Goal: Find specific page/section: Find specific page/section

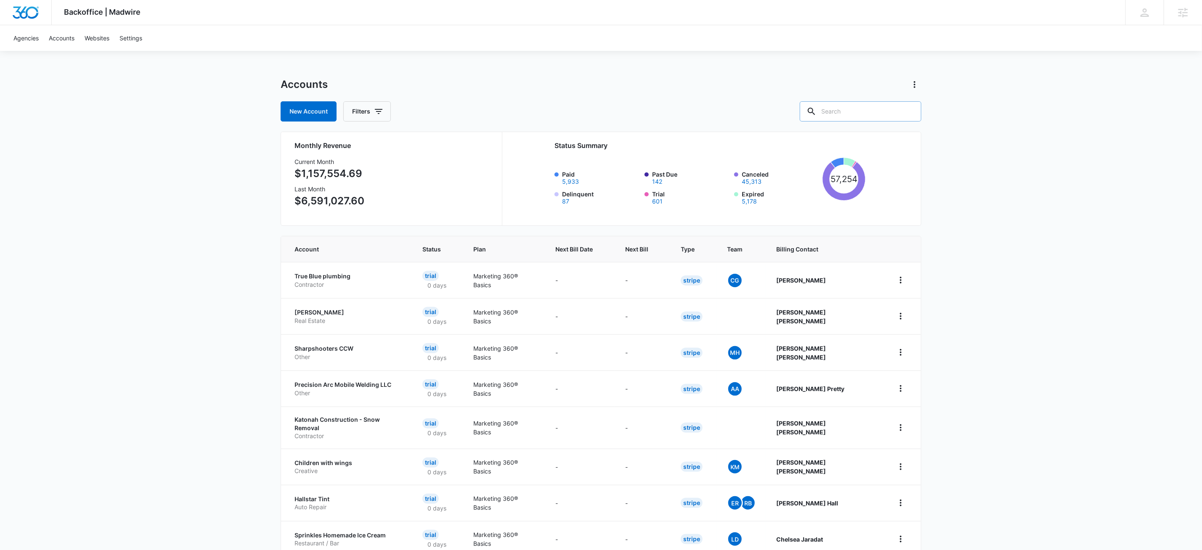
click at [882, 114] on input "text" at bounding box center [861, 111] width 122 height 20
click at [858, 112] on input "text" at bounding box center [861, 111] width 122 height 20
paste input "A1AN293446632cc04ea5189"
type input "A1AN293446632cc04ea5189"
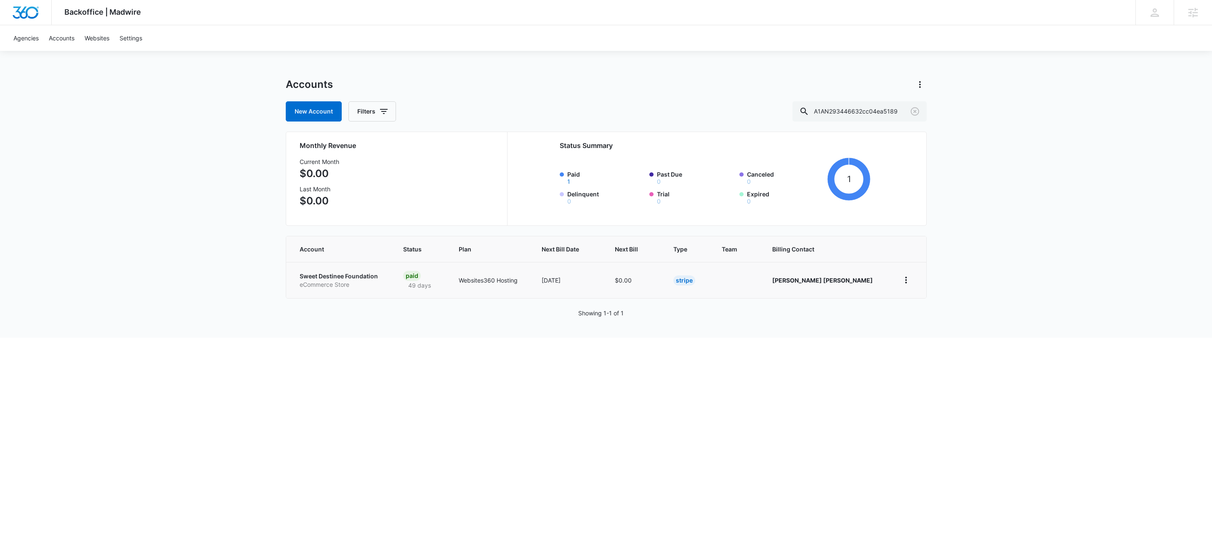
click at [340, 281] on p "eCommerce Store" at bounding box center [341, 285] width 83 height 8
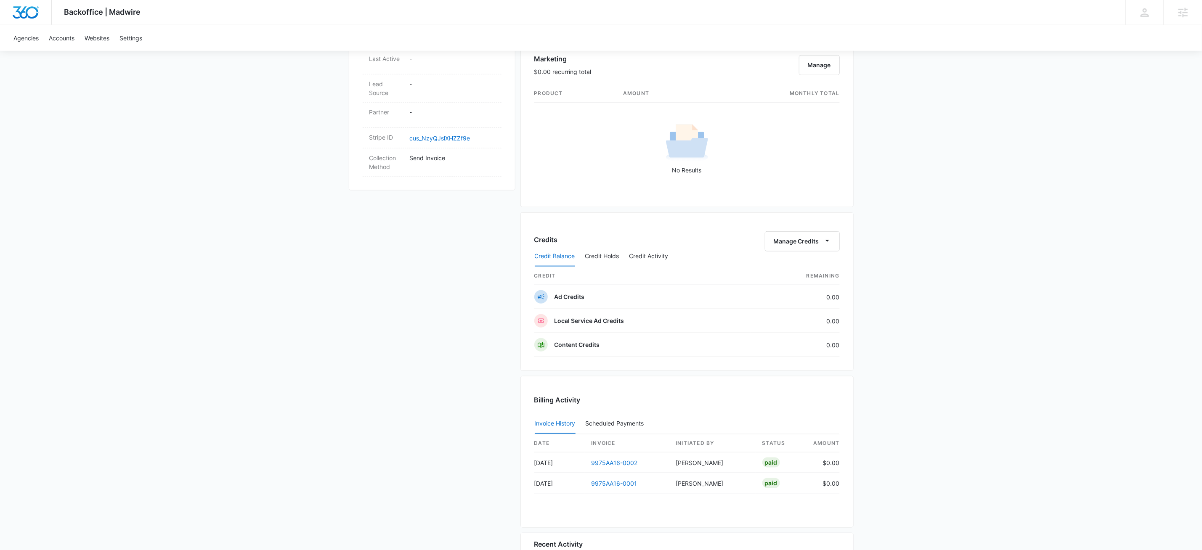
scroll to position [561, 0]
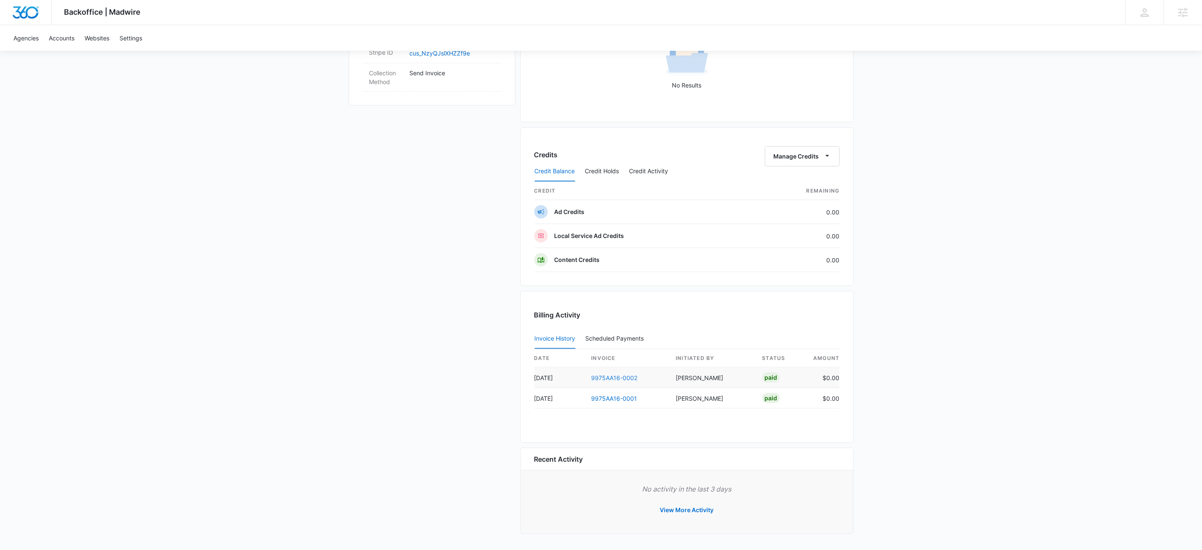
click at [620, 377] on link "9975AA16-0002" at bounding box center [615, 377] width 46 height 7
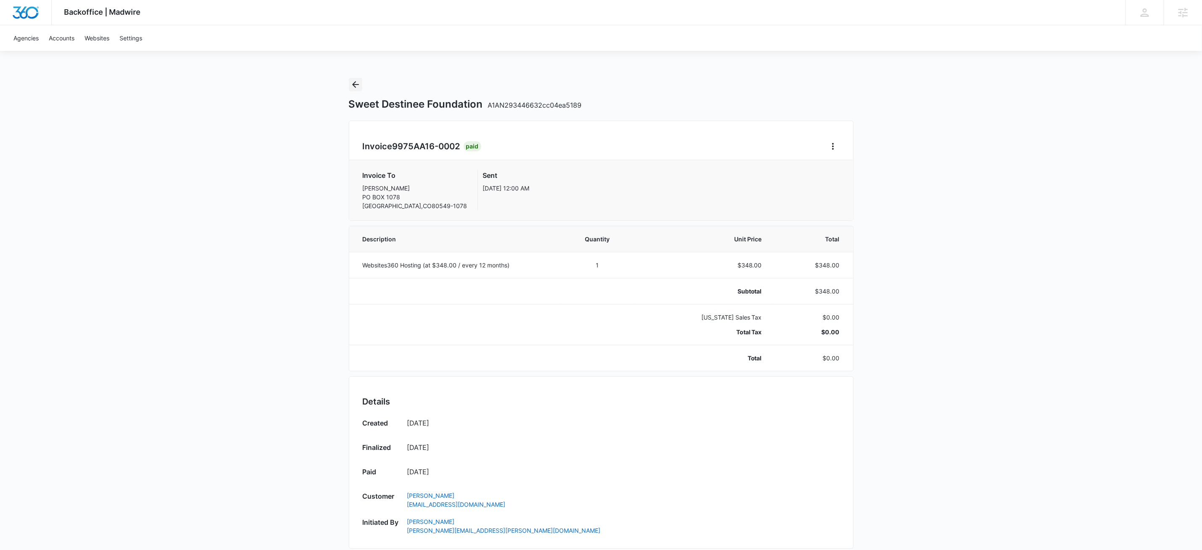
click at [353, 85] on icon "Back" at bounding box center [355, 84] width 7 height 7
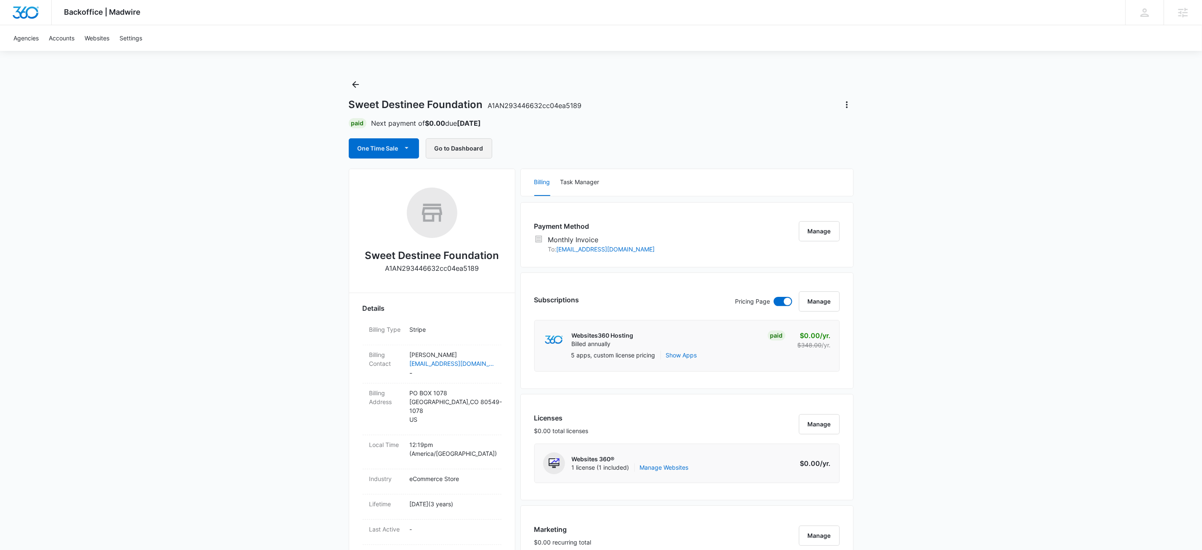
click at [468, 138] on button "Go to Dashboard" at bounding box center [459, 148] width 66 height 20
click at [819, 310] on button "Manage" at bounding box center [819, 302] width 41 height 20
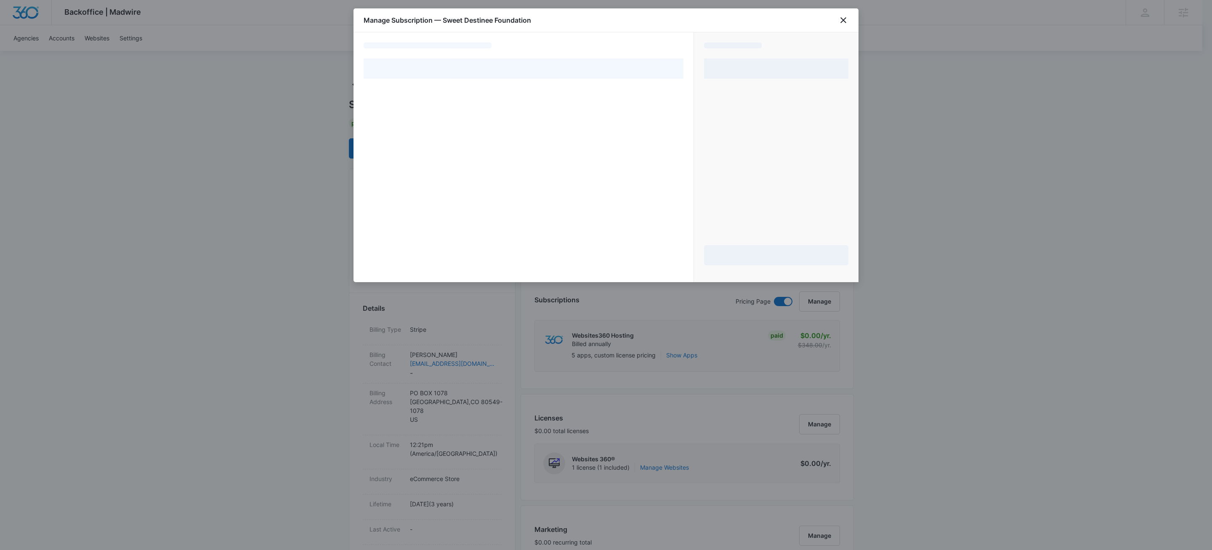
select select "MANUAL_INVOICE"
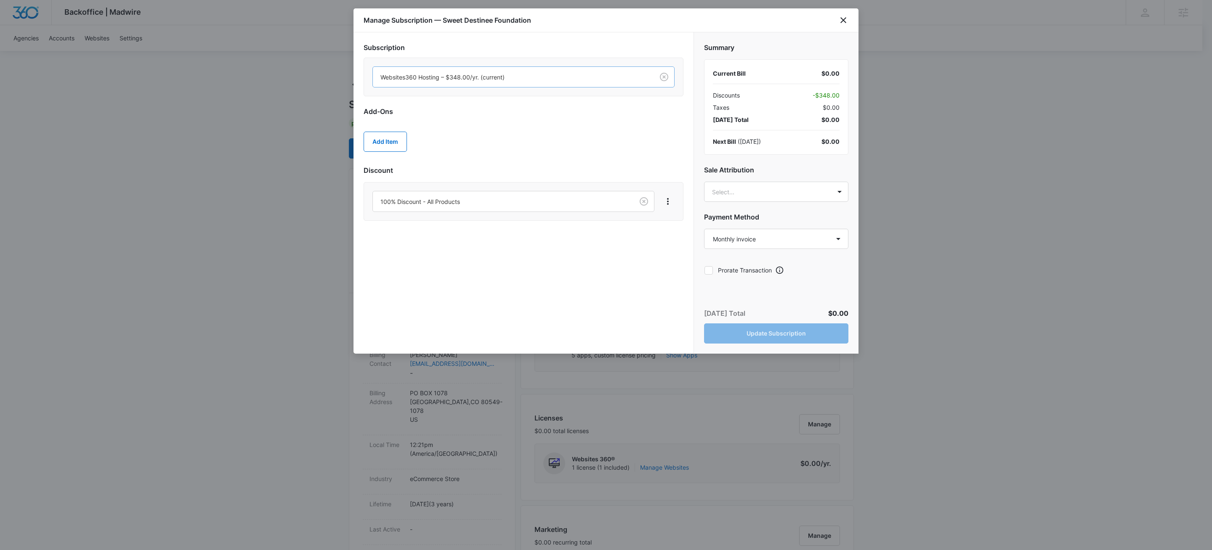
click at [481, 74] on div at bounding box center [511, 77] width 263 height 11
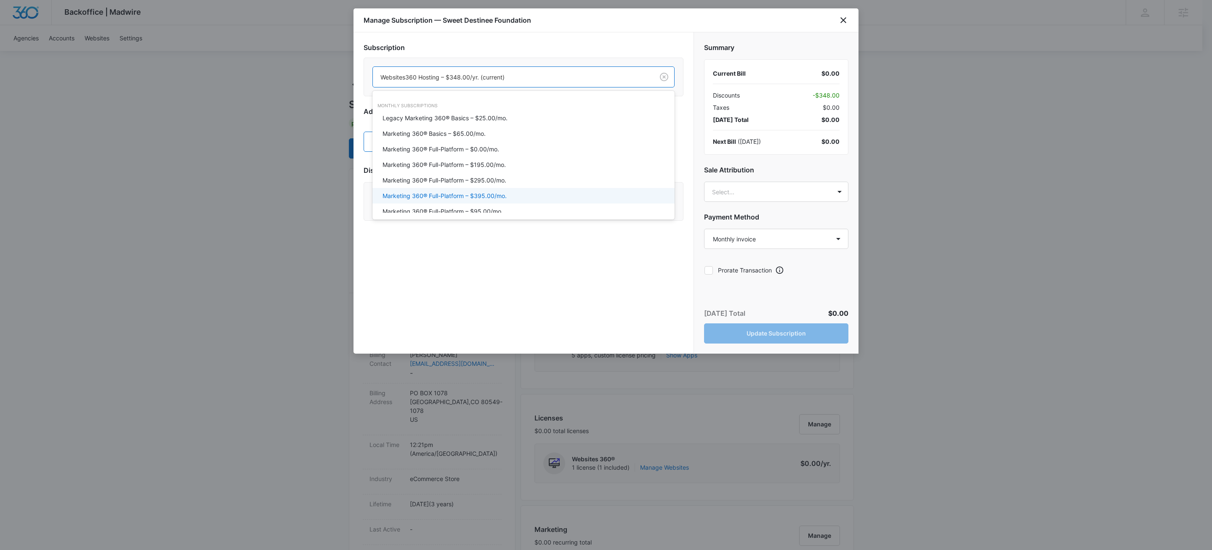
scroll to position [105, 0]
click at [844, 21] on icon "close" at bounding box center [843, 20] width 6 height 6
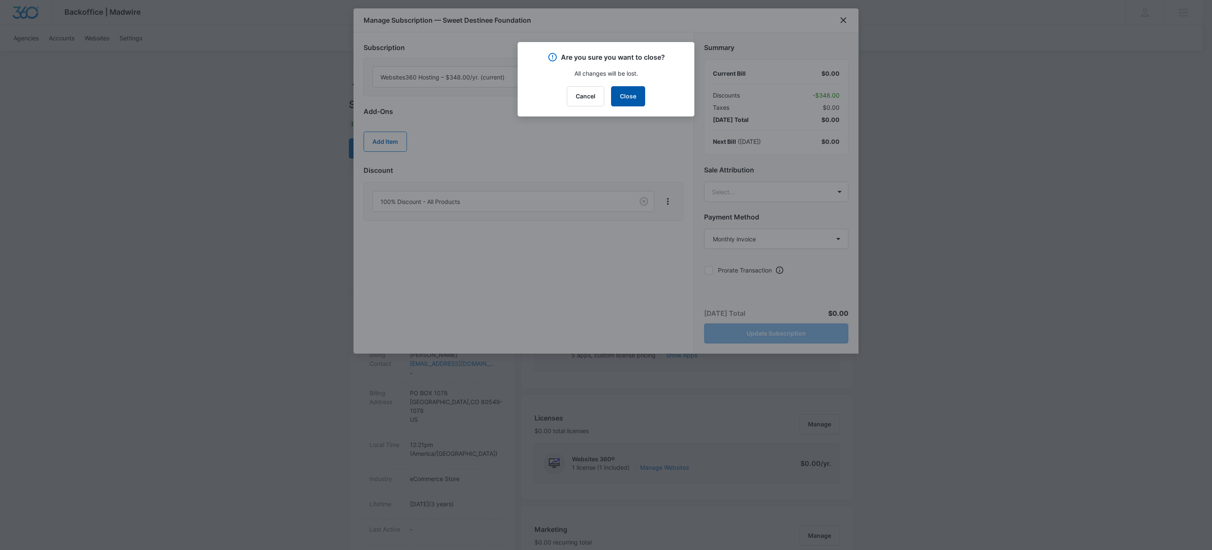
click at [639, 101] on button "Close" at bounding box center [628, 96] width 34 height 20
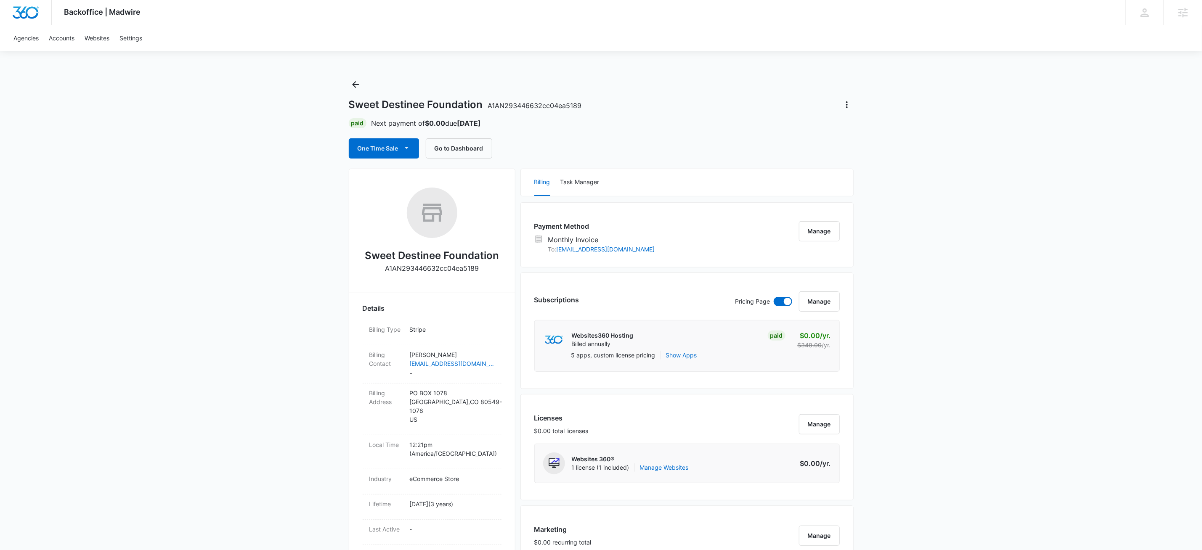
click at [966, 281] on div "Backoffice | Madwire Apps Settings KW Kait Weagraff kaitlyn.weagraff@madwire.co…" at bounding box center [601, 553] width 1202 height 1106
click at [346, 83] on div "Backoffice | Madwire Apps Settings KW Kait Weagraff kaitlyn.weagraff@madwire.co…" at bounding box center [601, 553] width 1202 height 1106
click at [352, 85] on icon "Back" at bounding box center [355, 85] width 10 height 10
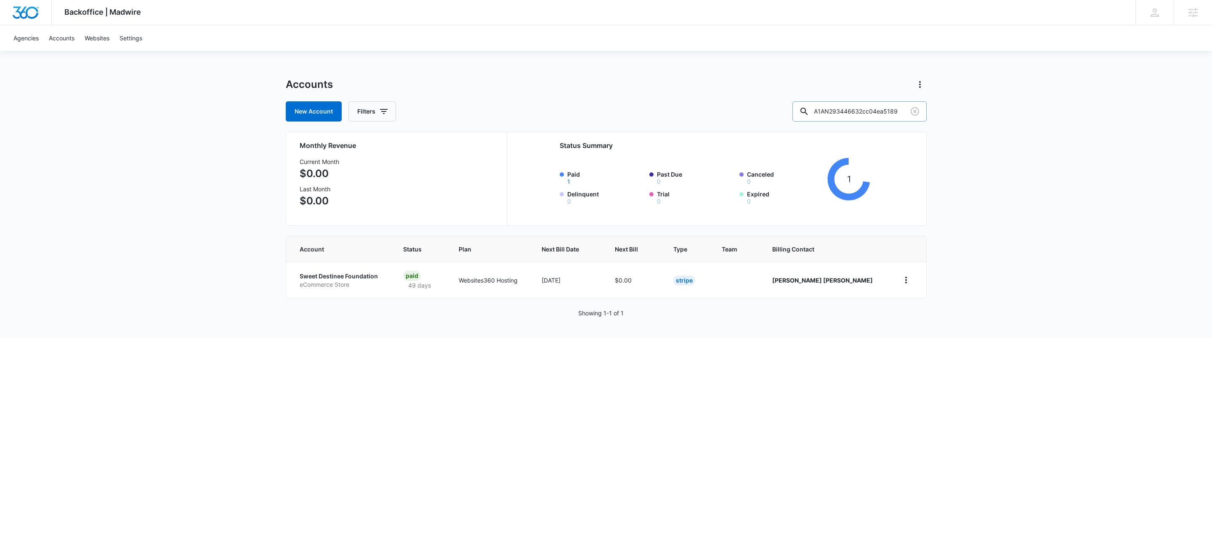
click at [884, 113] on input "A1AN293446632cc04ea5189" at bounding box center [859, 111] width 134 height 20
type input "m338802"
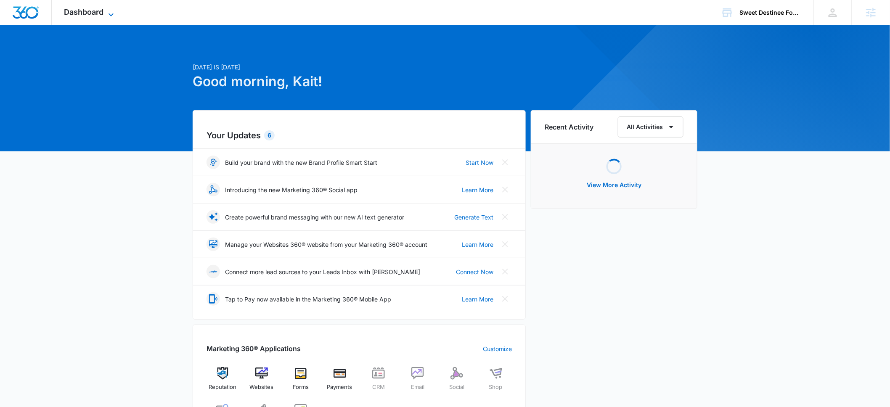
click at [89, 14] on span "Dashboard" at bounding box center [84, 12] width 40 height 9
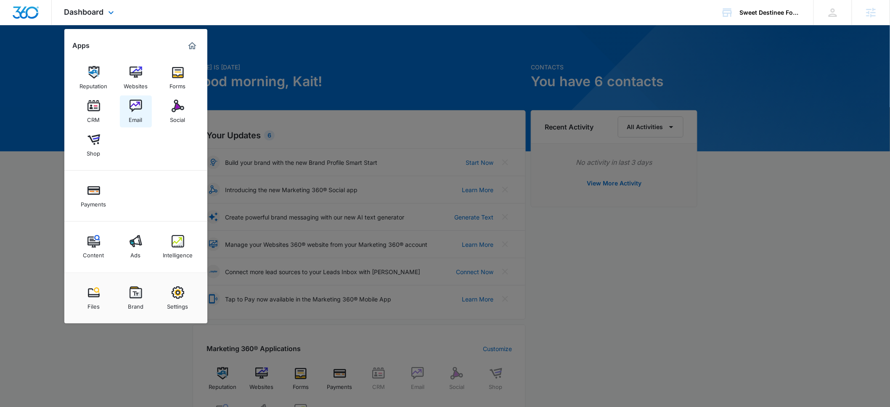
click at [139, 117] on div "Email" at bounding box center [135, 117] width 13 height 11
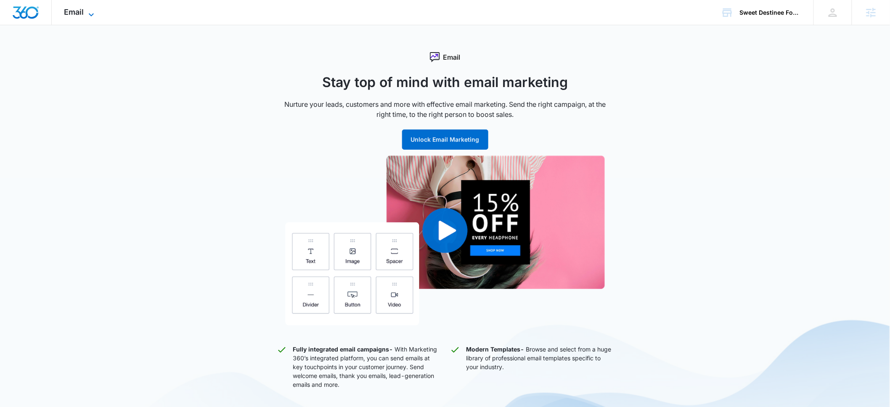
click at [92, 14] on icon at bounding box center [91, 14] width 5 height 3
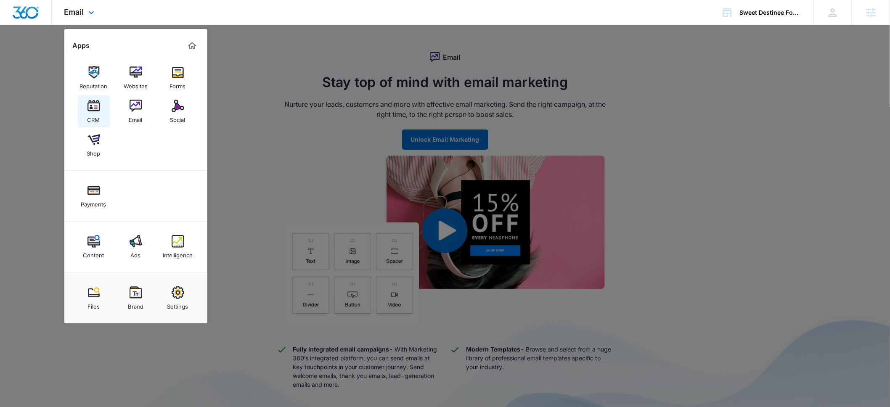
click at [95, 111] on img at bounding box center [94, 106] width 13 height 13
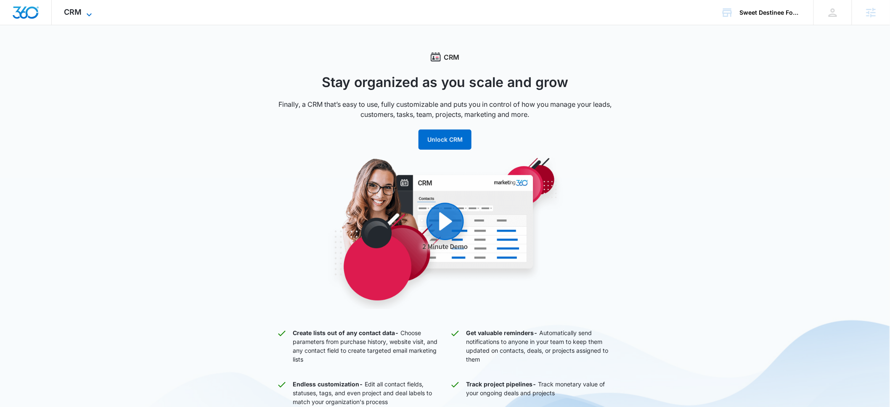
click at [88, 14] on icon at bounding box center [89, 14] width 5 height 3
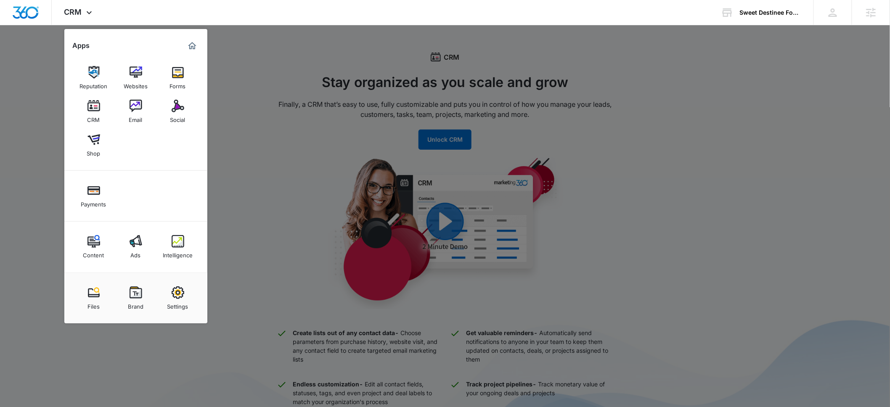
drag, startPoint x: 255, startPoint y: 151, endPoint x: 245, endPoint y: 7, distance: 145.0
click at [255, 151] on div at bounding box center [445, 203] width 890 height 407
